Goal: Information Seeking & Learning: Learn about a topic

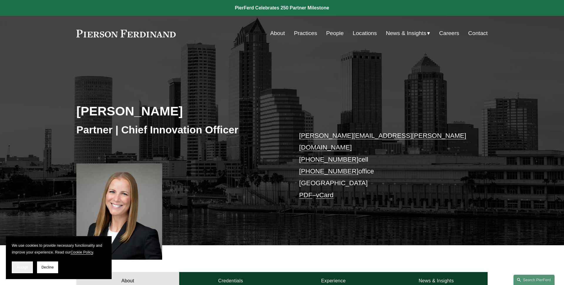
click at [25, 266] on span "Accept" at bounding box center [22, 267] width 11 height 4
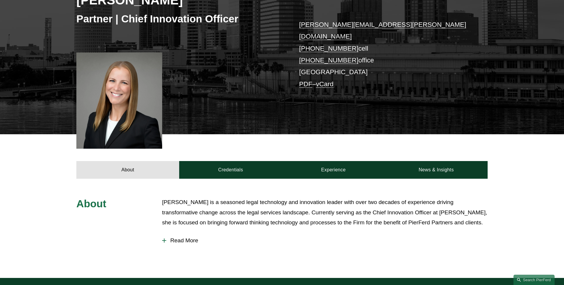
scroll to position [119, 0]
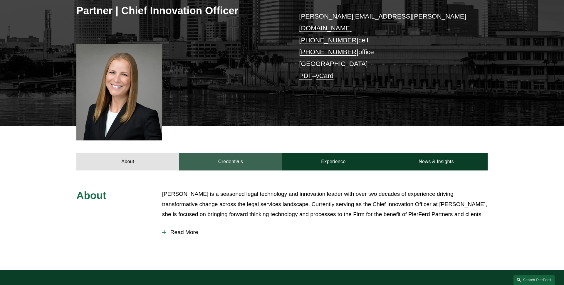
click at [248, 156] on link "Credentials" at bounding box center [230, 162] width 103 height 18
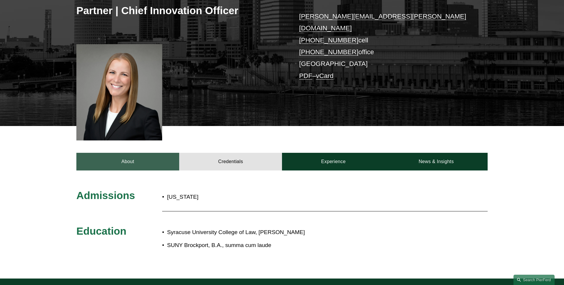
click at [141, 153] on link "About" at bounding box center [127, 162] width 103 height 18
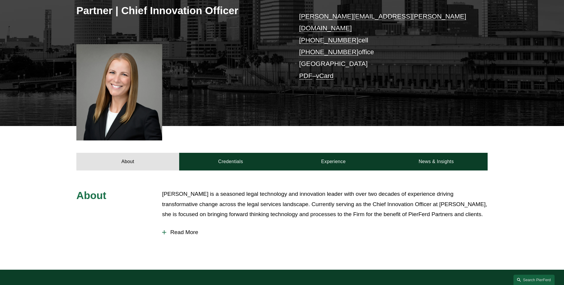
scroll to position [156, 0]
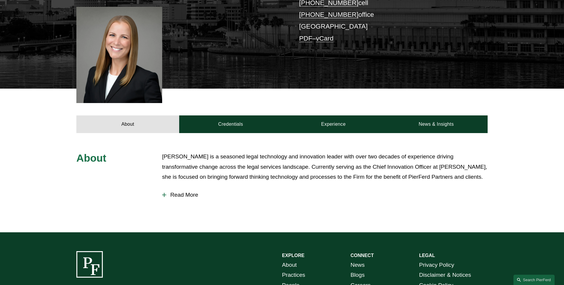
click at [196, 191] on span "Read More" at bounding box center [327, 194] width 322 height 6
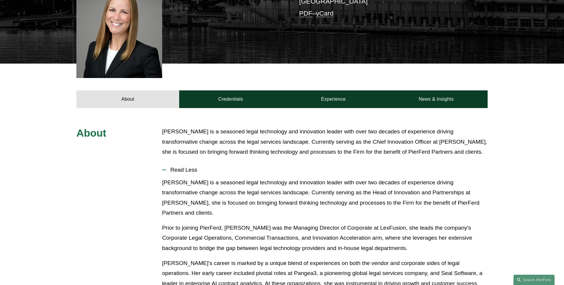
scroll to position [189, 0]
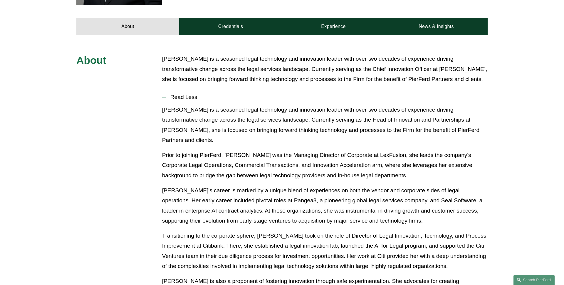
click at [188, 94] on span "Read Less" at bounding box center [327, 97] width 322 height 6
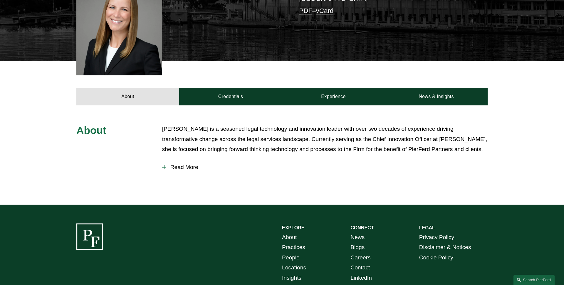
scroll to position [169, 0]
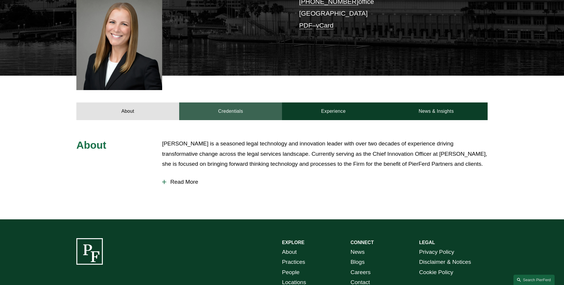
click at [257, 104] on link "Credentials" at bounding box center [230, 111] width 103 height 18
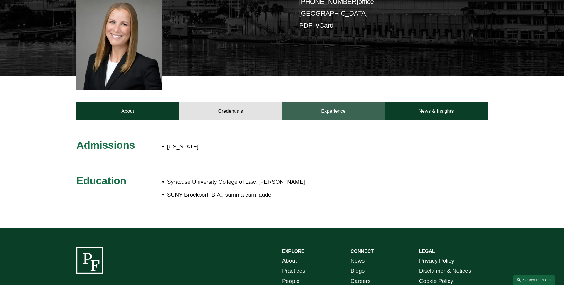
click at [309, 106] on link "Experience" at bounding box center [333, 111] width 103 height 18
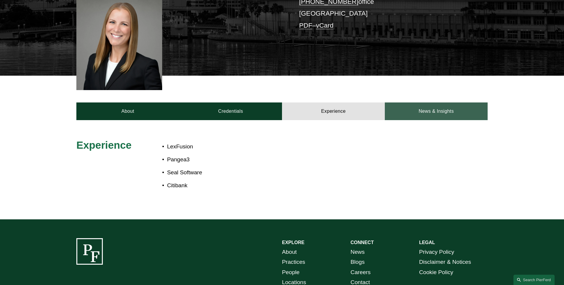
click at [407, 102] on link "News & Insights" at bounding box center [436, 111] width 103 height 18
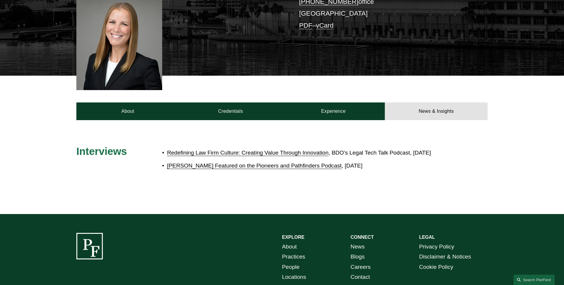
click at [255, 149] on link "Redefining Law Firm Culture: Creating Value Through Innovation" at bounding box center [248, 152] width 162 height 6
click at [199, 149] on link "Redefining Law Firm Culture: Creating Value Through Innovation" at bounding box center [248, 152] width 162 height 6
click at [217, 168] on link "[PERSON_NAME] Featured on the Pioneers and Pathfinders Podcast" at bounding box center [254, 165] width 175 height 6
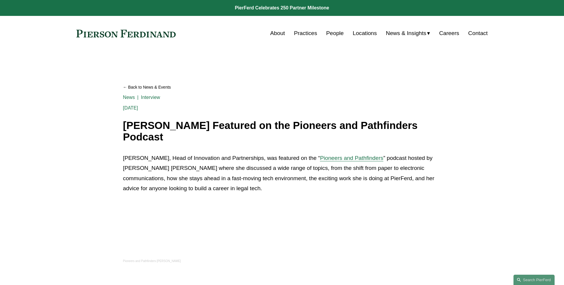
click at [83, 123] on article "Back to News & Events [PERSON_NAME] Featured on the Pioneers and Pathfinders Po…" at bounding box center [282, 188] width 564 height 275
